Goal: Book appointment/travel/reservation

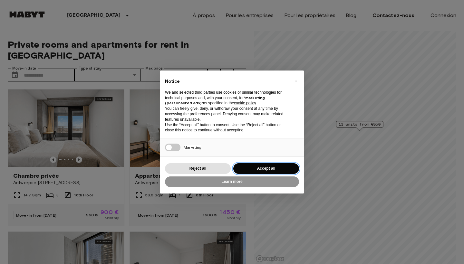
click at [273, 166] on button "Accept all" at bounding box center [266, 168] width 66 height 11
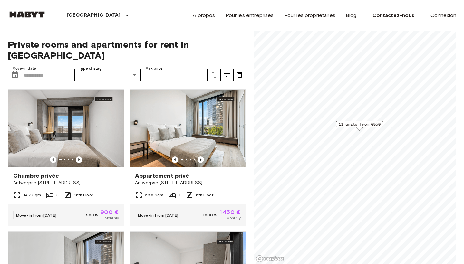
click at [52, 69] on input "Move-in date" at bounding box center [49, 75] width 51 height 13
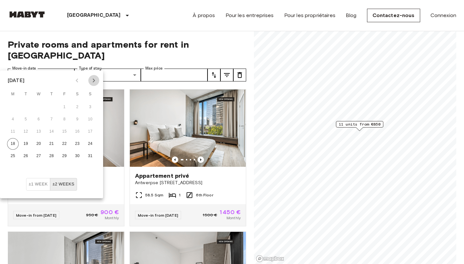
click at [91, 83] on icon "Next month" at bounding box center [94, 81] width 8 height 8
click at [14, 108] on button "1" at bounding box center [13, 107] width 12 height 12
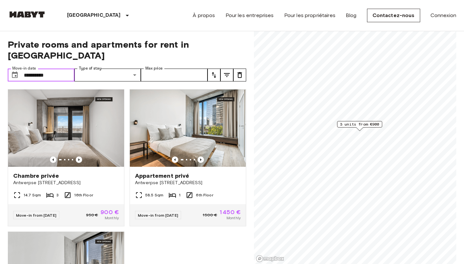
type input "**********"
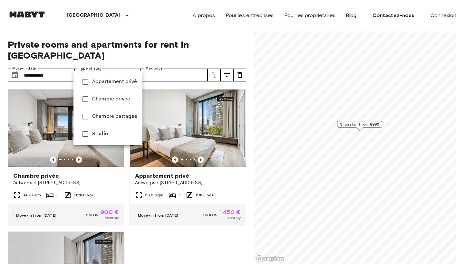
click at [129, 64] on div at bounding box center [232, 132] width 464 height 264
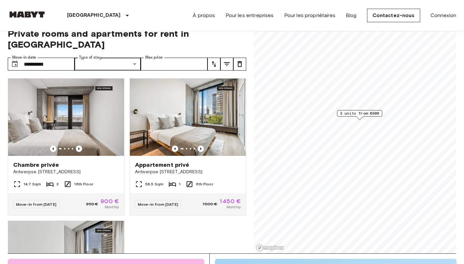
scroll to position [14, 0]
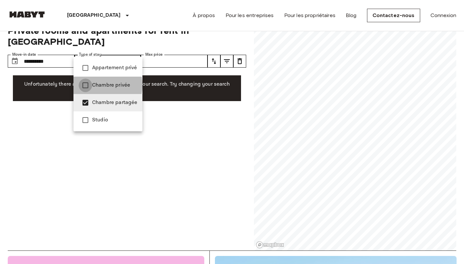
type input "**********"
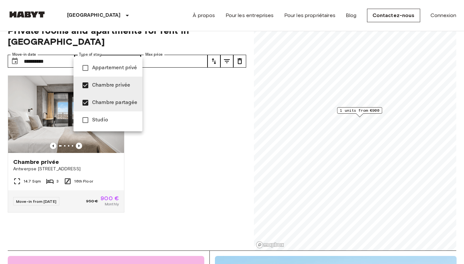
click at [189, 50] on div at bounding box center [232, 132] width 464 height 264
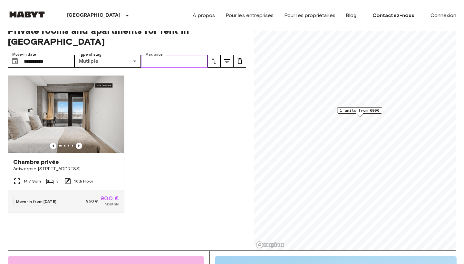
click at [181, 55] on input "Max price" at bounding box center [174, 61] width 67 height 13
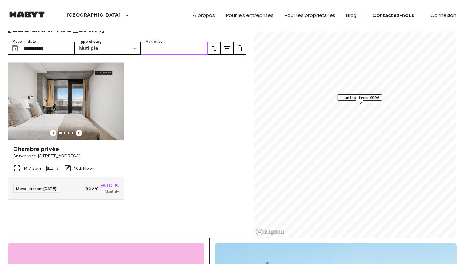
scroll to position [25, 0]
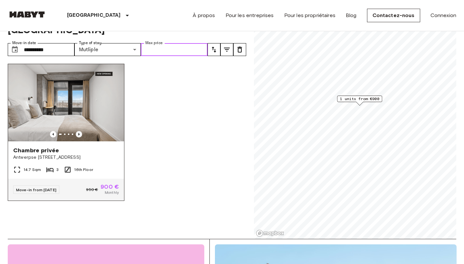
click at [81, 131] on icon "Previous image" at bounding box center [79, 134] width 6 height 6
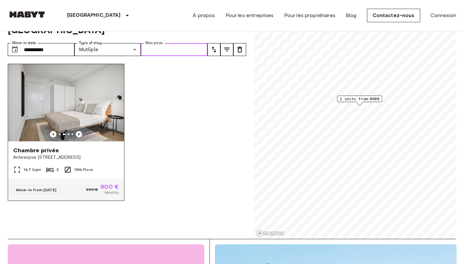
click at [81, 131] on icon "Previous image" at bounding box center [79, 134] width 6 height 6
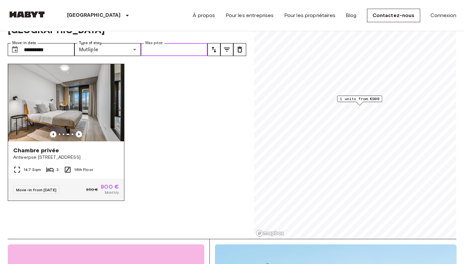
click at [81, 131] on icon "Previous image" at bounding box center [79, 134] width 6 height 6
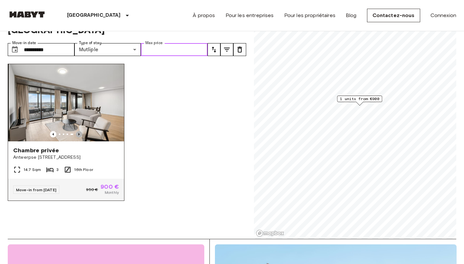
click at [81, 131] on icon "Previous image" at bounding box center [79, 134] width 6 height 6
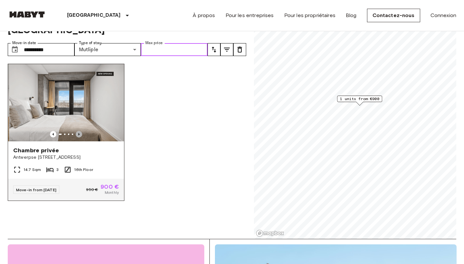
click at [81, 131] on icon "Previous image" at bounding box center [79, 134] width 6 height 6
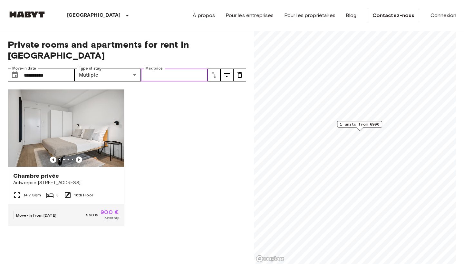
scroll to position [0, 0]
